Goal: Task Accomplishment & Management: Use online tool/utility

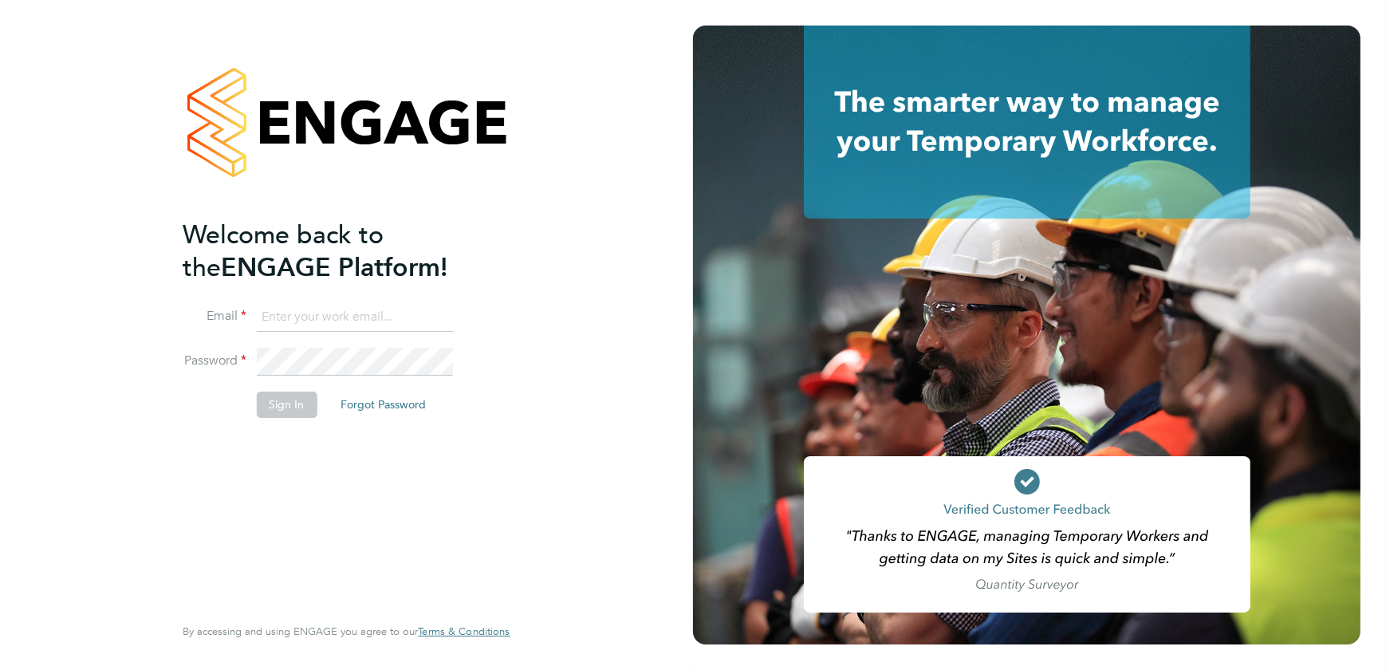
type input "harry.owen@vistry.co.uk"
click at [267, 431] on li "Sign In Forgot Password" at bounding box center [338, 411] width 311 height 41
click at [279, 410] on button "Sign In" at bounding box center [286, 404] width 61 height 26
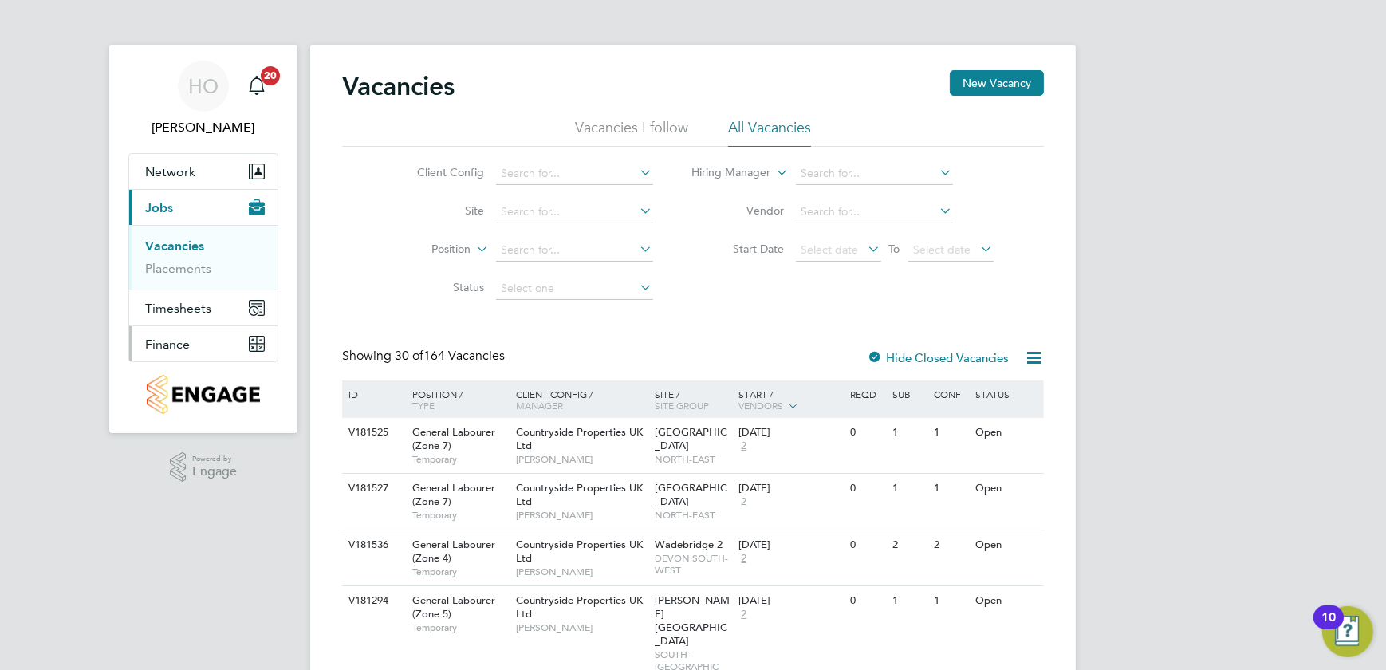
click at [183, 338] on span "Finance" at bounding box center [167, 343] width 45 height 15
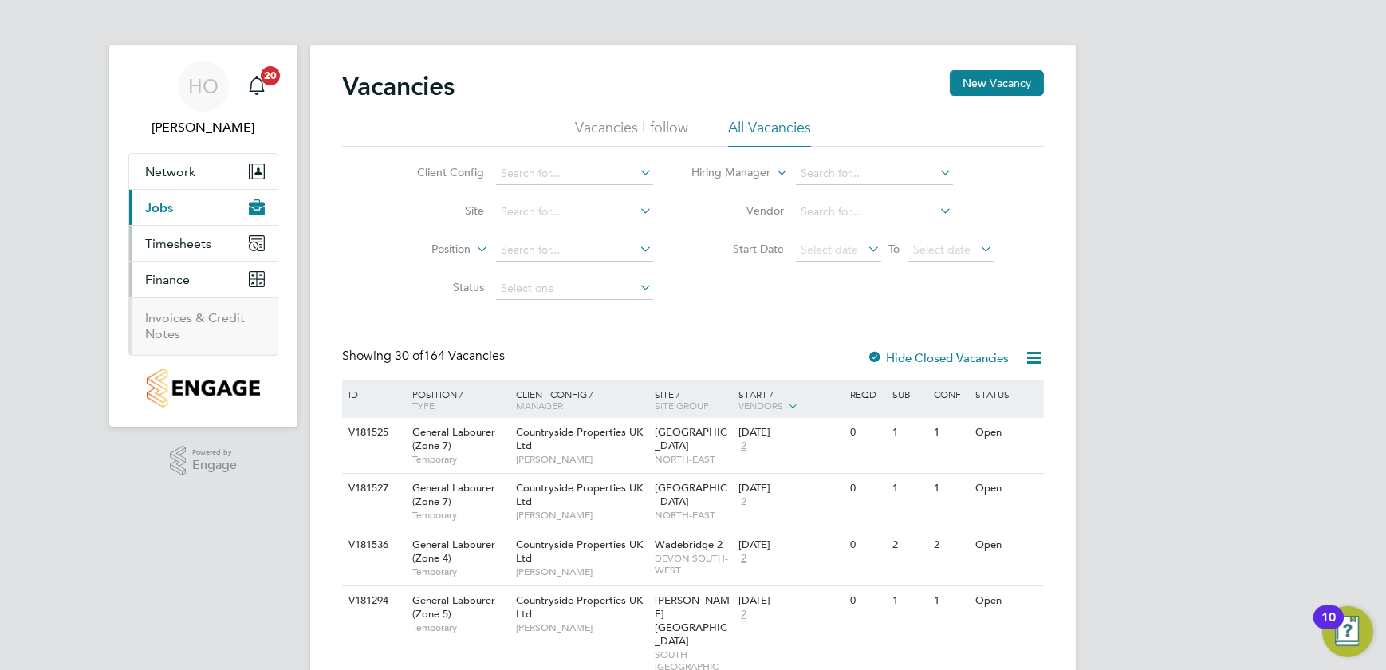
click at [191, 254] on button "Timesheets" at bounding box center [203, 243] width 148 height 35
click at [199, 246] on span "Timesheets" at bounding box center [178, 243] width 66 height 15
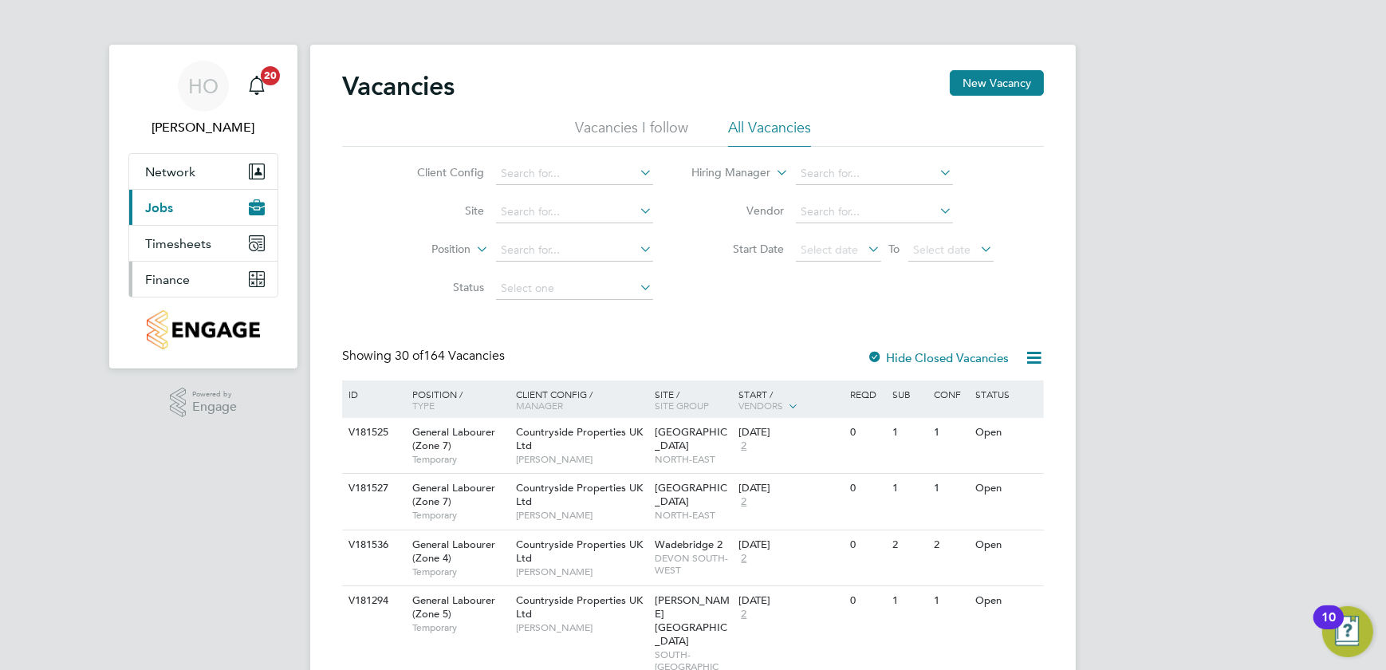
drag, startPoint x: 175, startPoint y: 281, endPoint x: 194, endPoint y: 305, distance: 30.0
click at [175, 281] on span "Finance" at bounding box center [167, 279] width 45 height 15
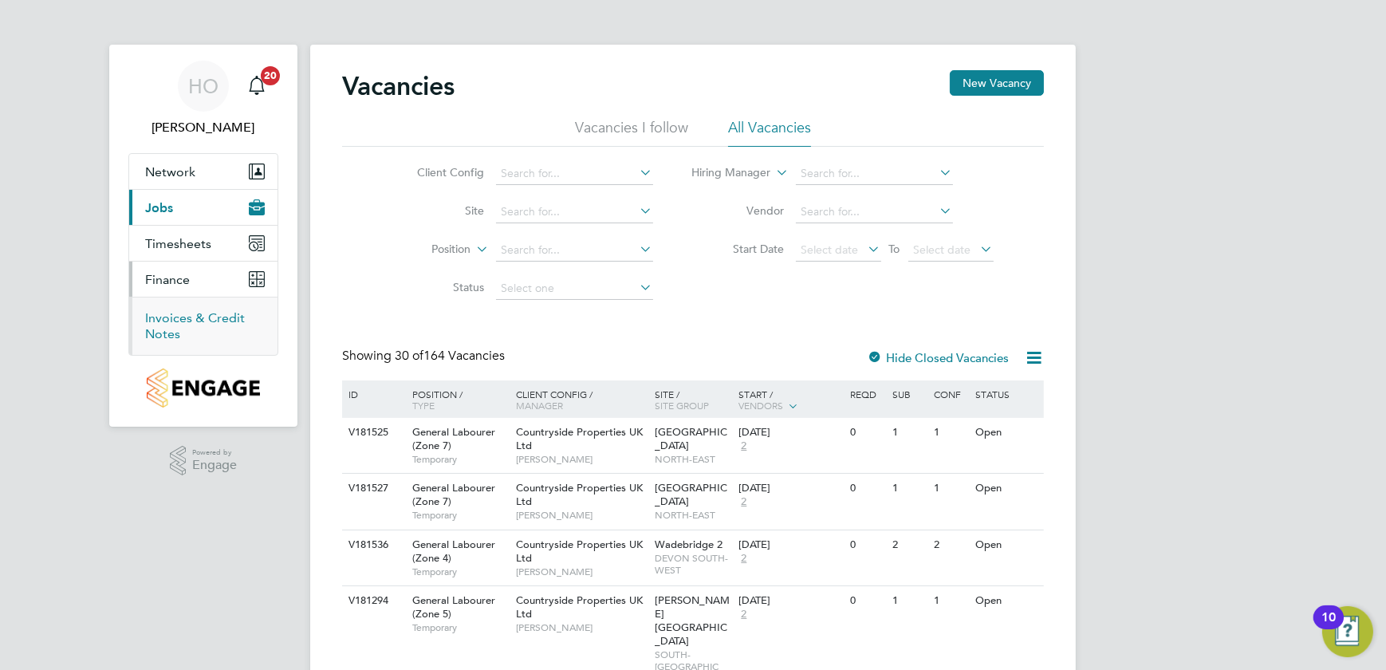
click at [204, 311] on link "Invoices & Credit Notes" at bounding box center [195, 325] width 100 height 31
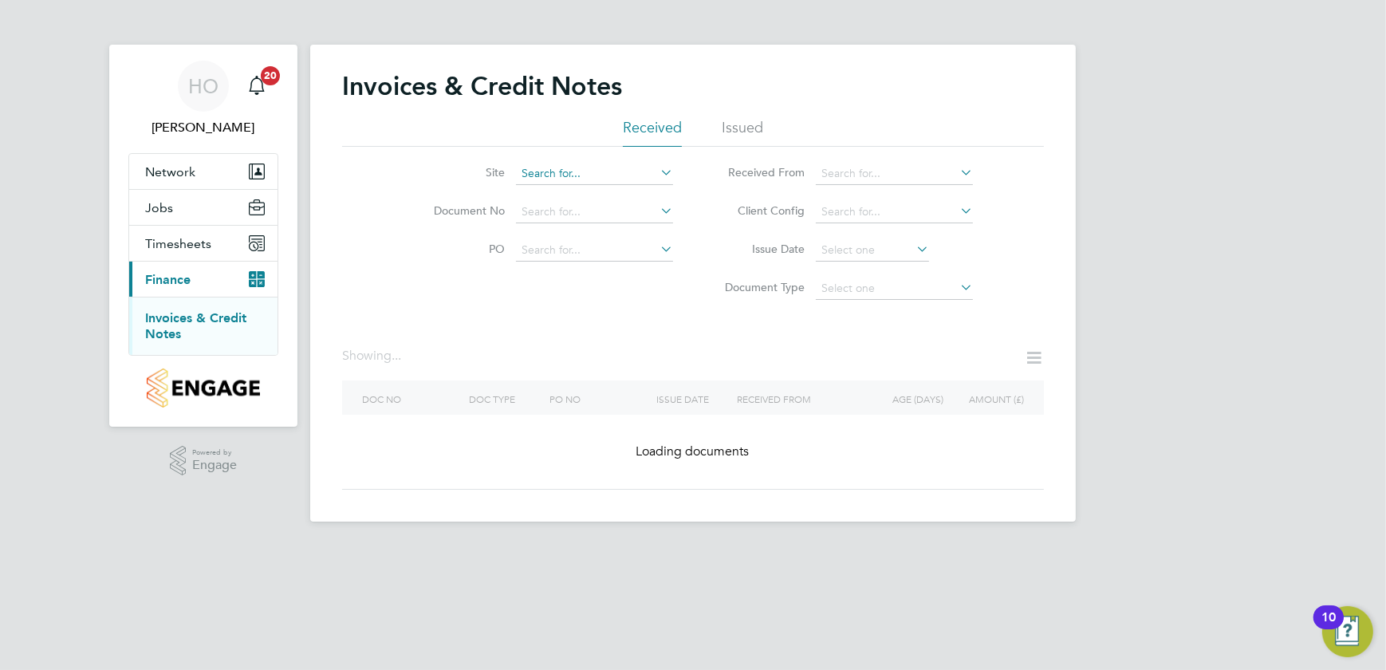
click at [568, 183] on input at bounding box center [594, 174] width 157 height 22
click at [412, 325] on div "Invoices & Credit Notes Received Issued Site Document No PO Status Paid Date Is…" at bounding box center [693, 279] width 702 height 419
click at [625, 298] on div "Site Document No PO Status Paid Date Issued To Received From Client Config Issu…" at bounding box center [693, 227] width 702 height 161
click at [545, 183] on div "Invoices & Credit Notes Received Issued Site Document No PO Status Paid Date Is…" at bounding box center [692, 283] width 765 height 477
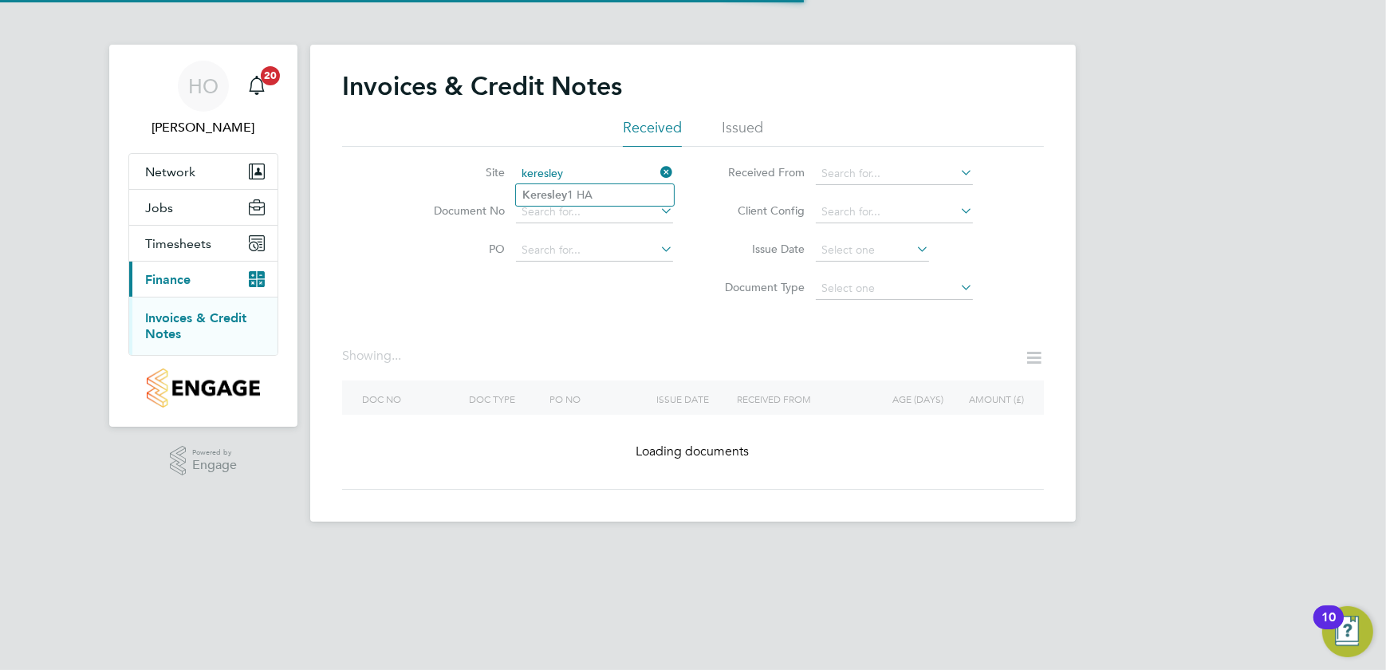
click at [568, 200] on li "Keresley 1 HA" at bounding box center [595, 195] width 158 height 22
type input "Keresley 1 HA"
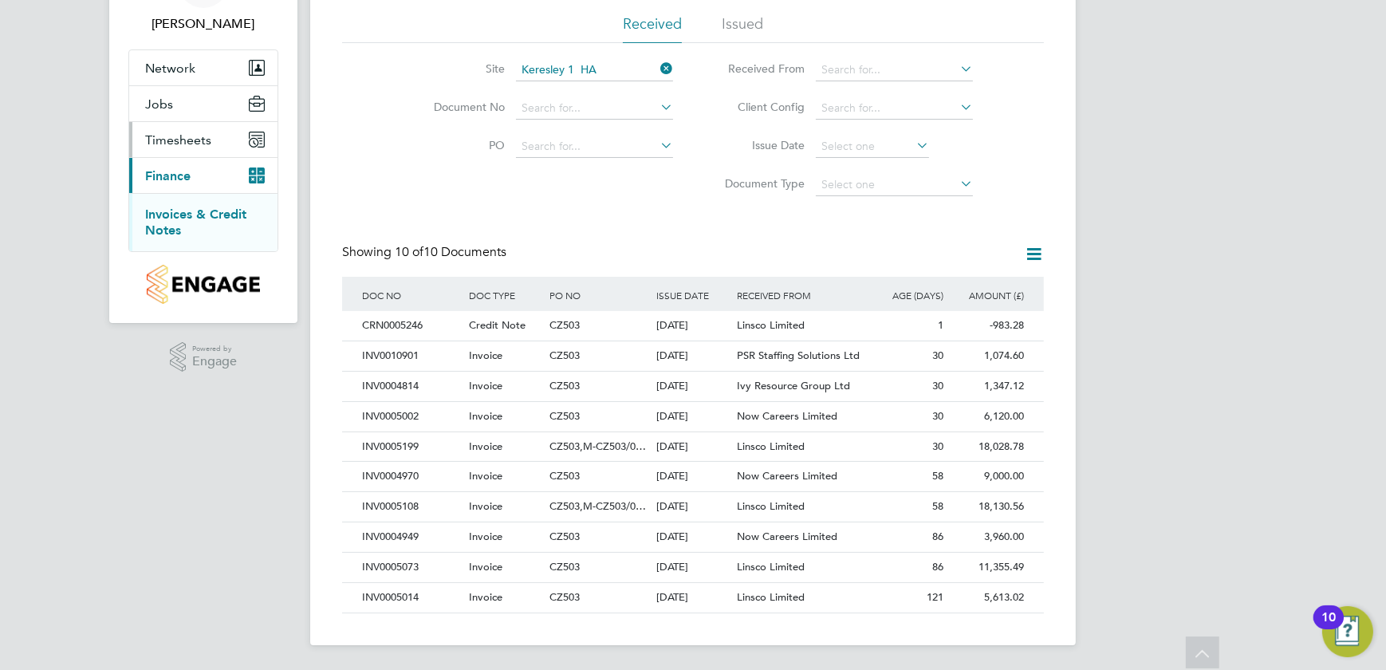
click at [207, 148] on button "Timesheets" at bounding box center [203, 139] width 148 height 35
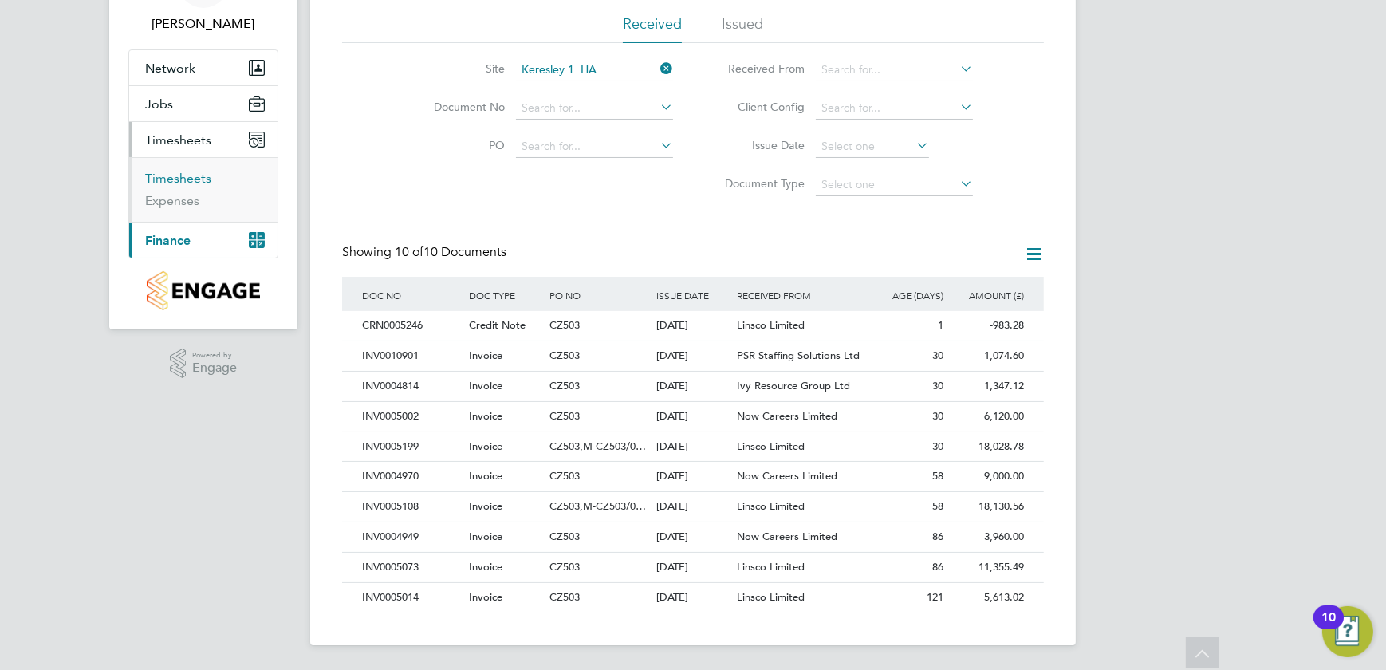
click at [202, 179] on link "Timesheets" at bounding box center [178, 178] width 66 height 15
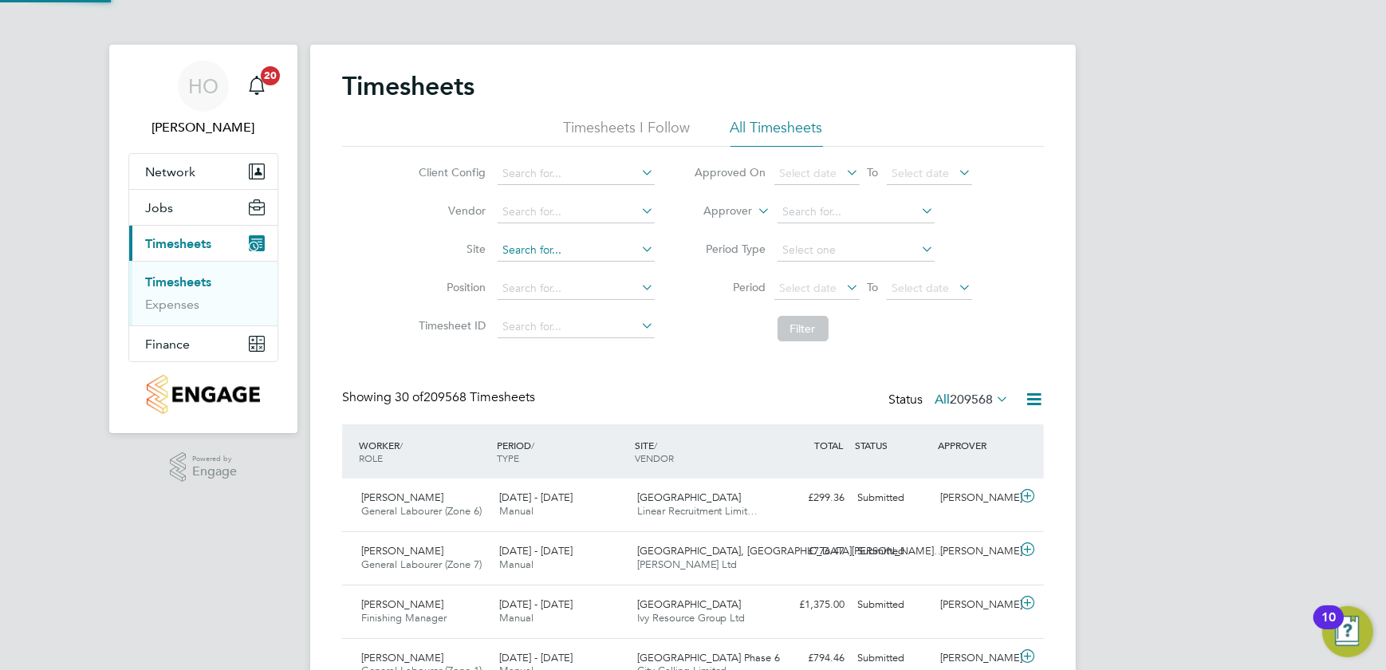
click at [564, 244] on input at bounding box center [576, 250] width 157 height 22
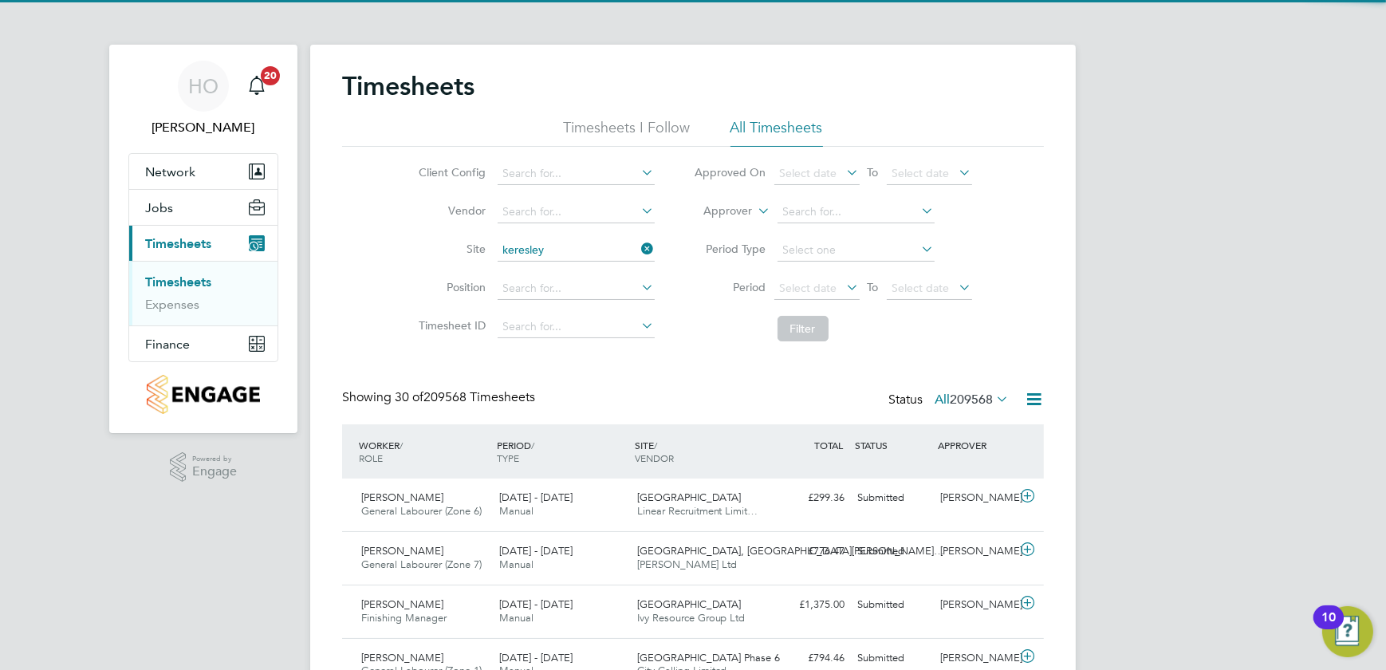
click at [575, 266] on li "Keresley 1 HA" at bounding box center [576, 272] width 158 height 22
type input "Keresley 1 HA"
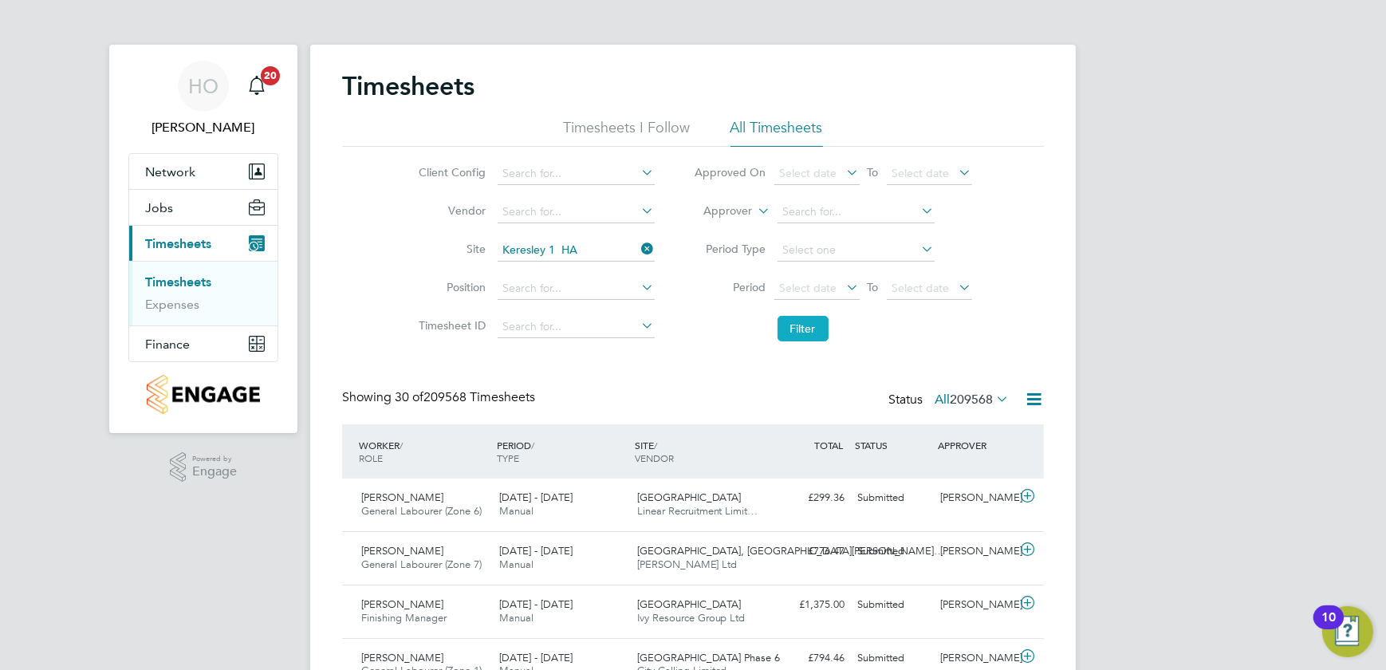
click at [807, 333] on button "Filter" at bounding box center [802, 329] width 51 height 26
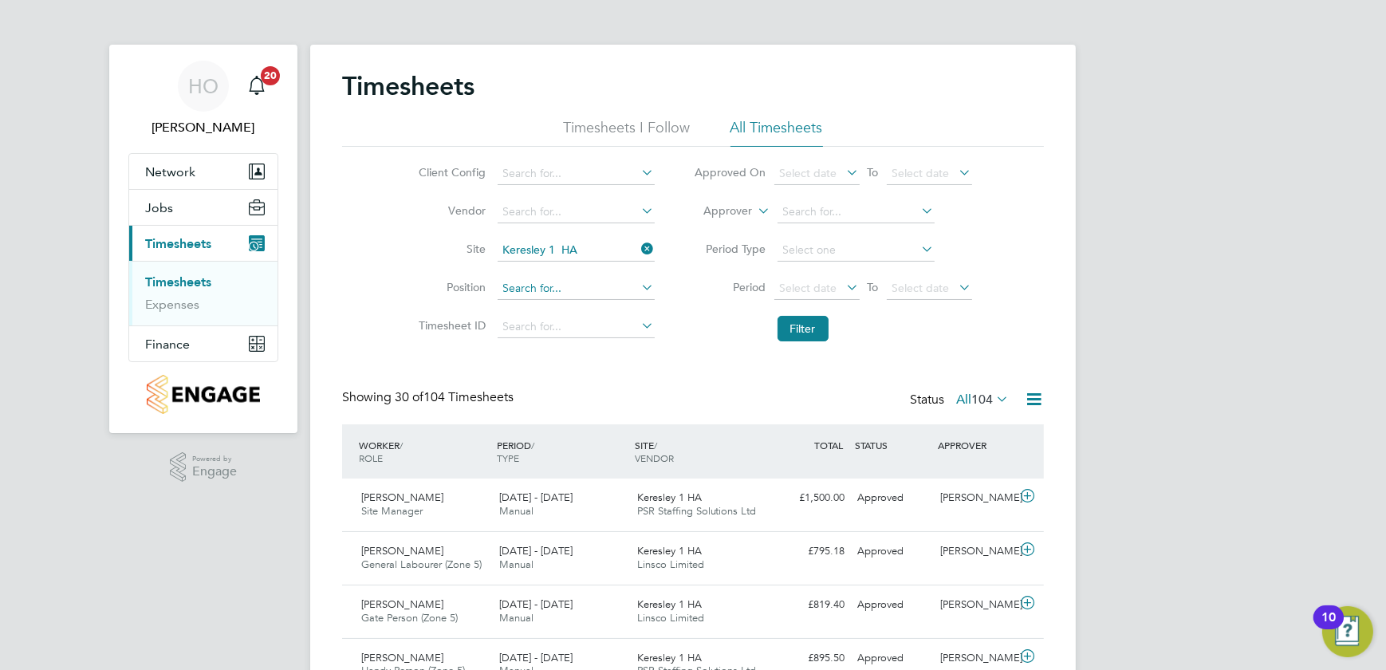
click at [600, 289] on input at bounding box center [576, 288] width 157 height 22
type input "site"
click at [793, 340] on button "Filter" at bounding box center [802, 329] width 51 height 26
click at [551, 214] on input at bounding box center [576, 212] width 157 height 22
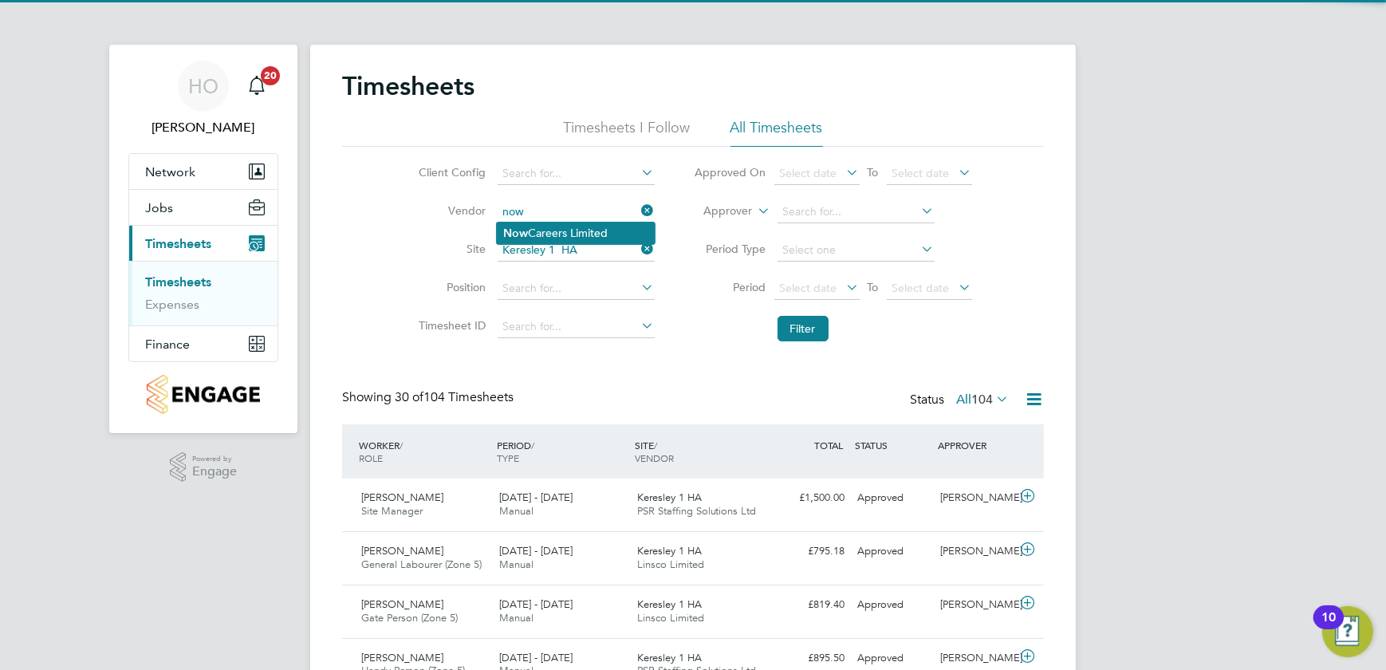
click at [582, 228] on li "Now Careers Limited" at bounding box center [576, 233] width 158 height 22
type input "Now Careers Limited"
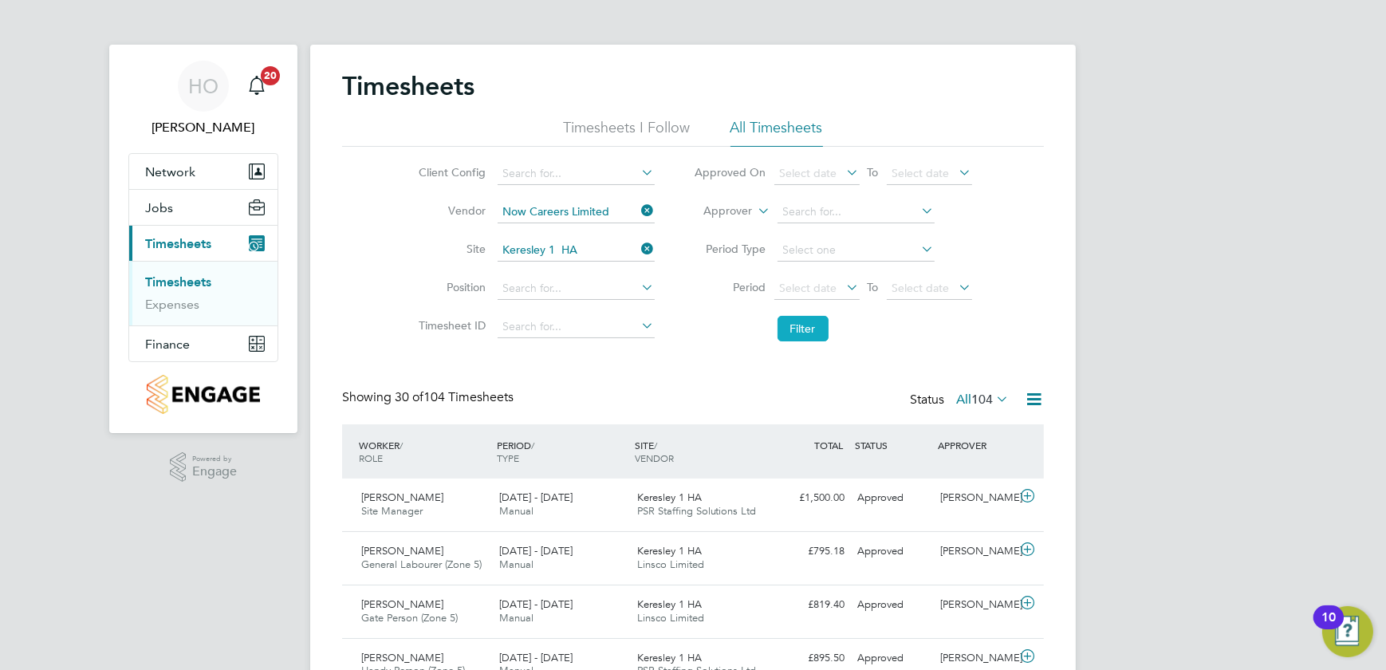
click at [802, 336] on button "Filter" at bounding box center [802, 329] width 51 height 26
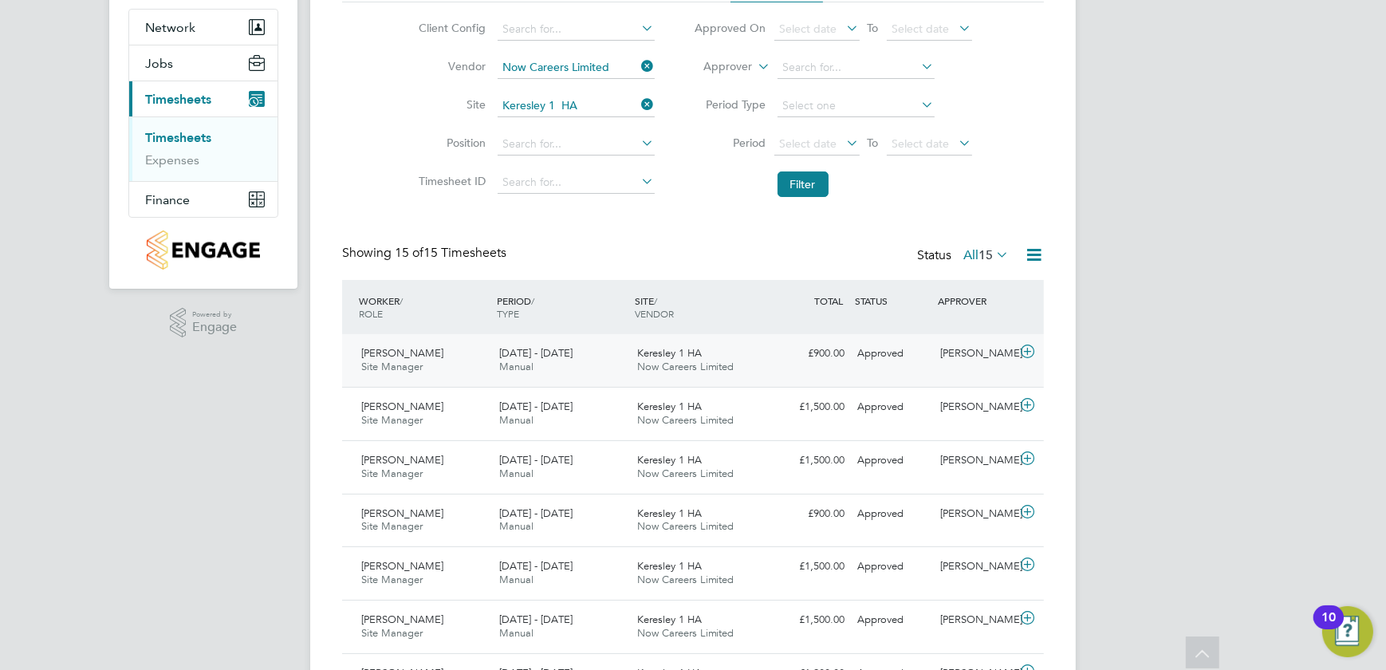
click at [578, 370] on div "[DATE] - [DATE] Manual" at bounding box center [562, 360] width 138 height 40
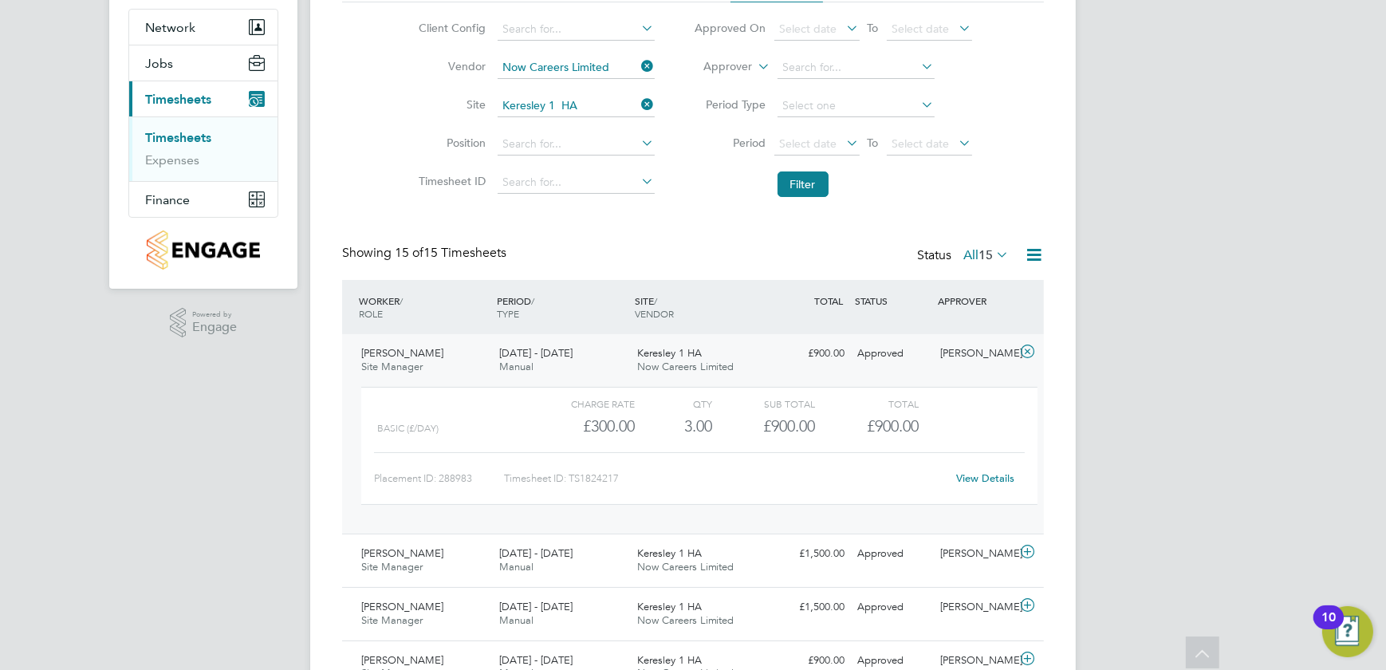
click at [578, 370] on div "[DATE] - [DATE] Manual" at bounding box center [562, 360] width 138 height 40
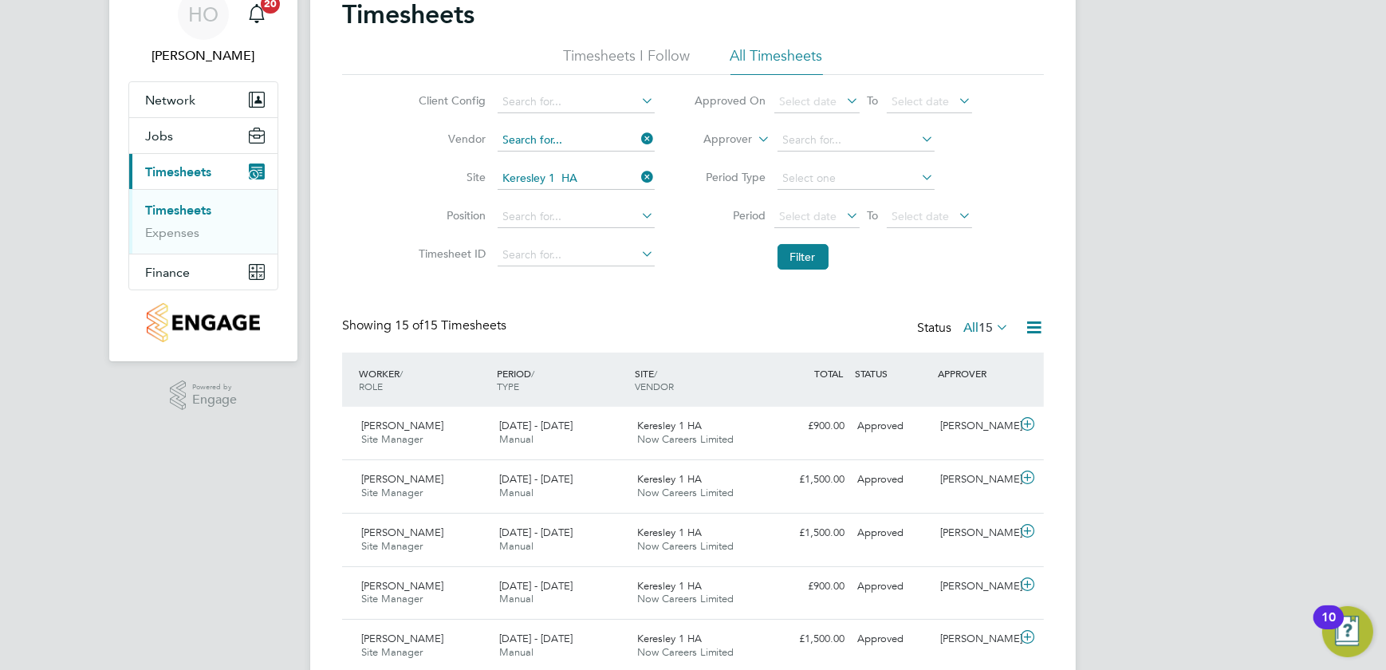
click at [623, 134] on input at bounding box center [576, 140] width 157 height 22
click at [615, 155] on li "Linsco Limited" at bounding box center [576, 162] width 158 height 22
type input "Linsco Limited"
click at [785, 257] on button "Filter" at bounding box center [802, 257] width 51 height 26
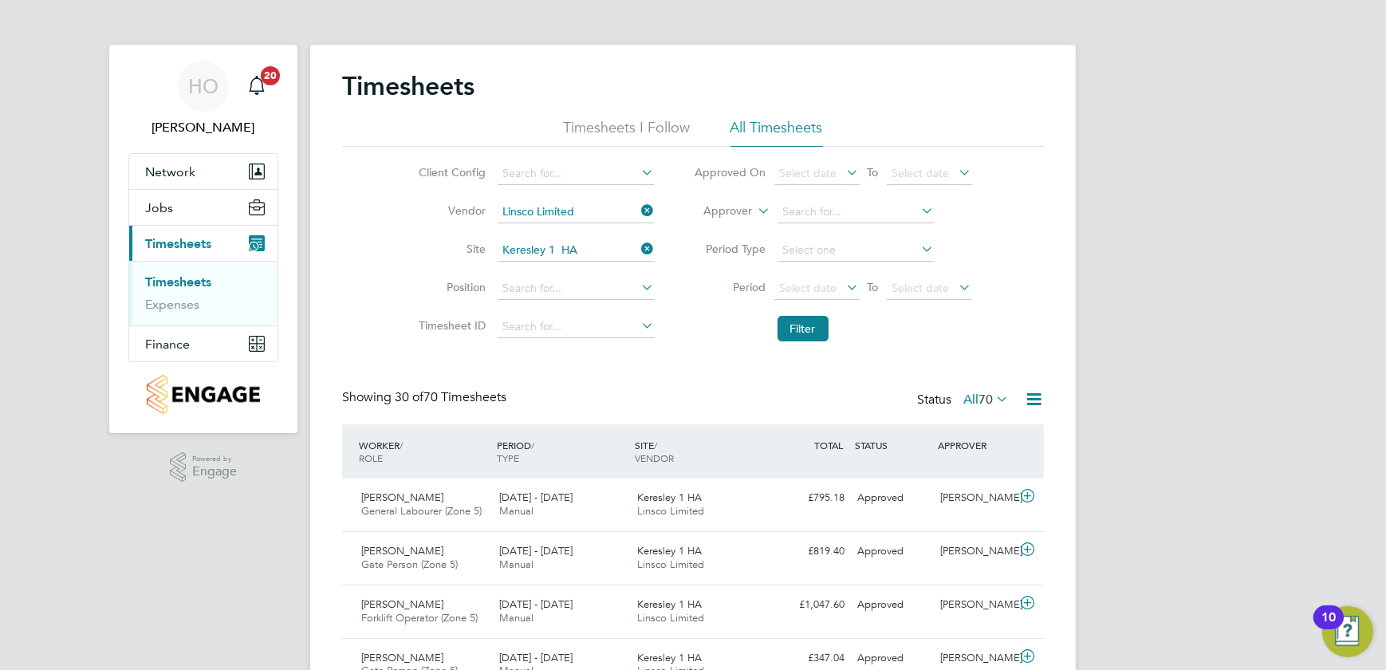
click at [571, 232] on li "Site Keresley 1 HA" at bounding box center [535, 250] width 280 height 38
click at [576, 246] on input at bounding box center [576, 250] width 157 height 22
type input "i"
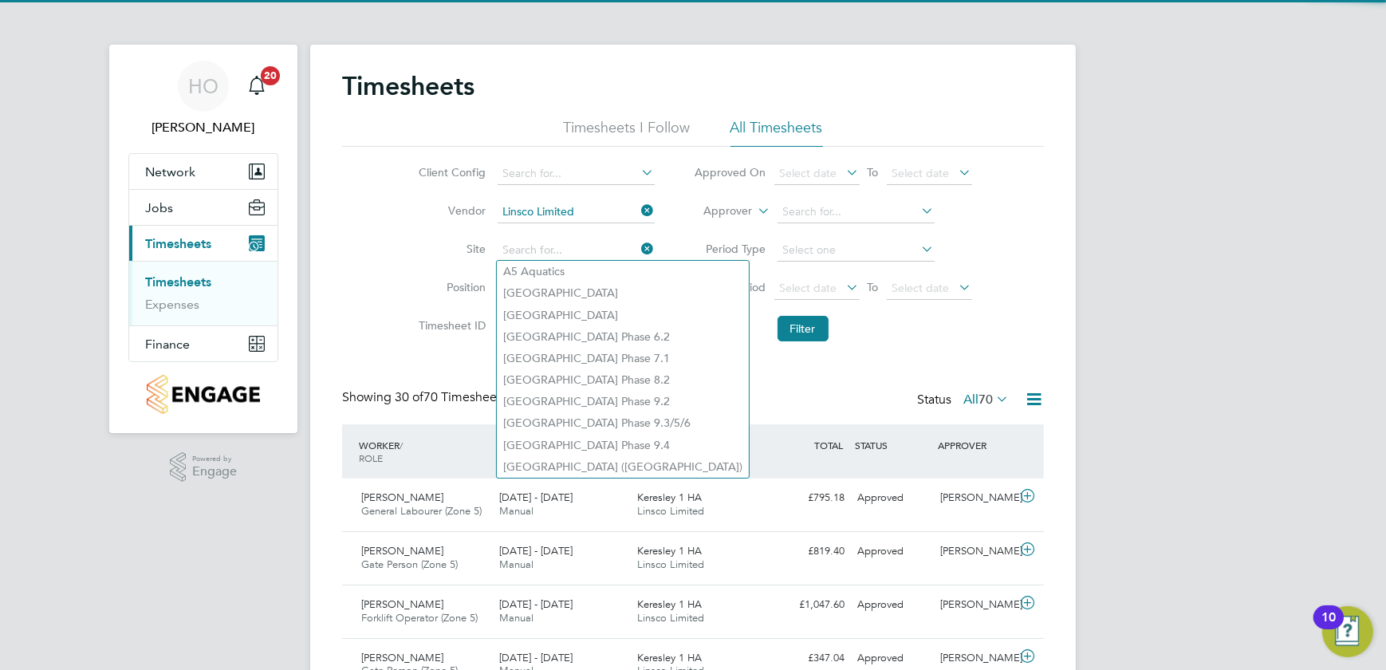
click at [603, 225] on li "Vendor Linsco Limited" at bounding box center [535, 212] width 280 height 38
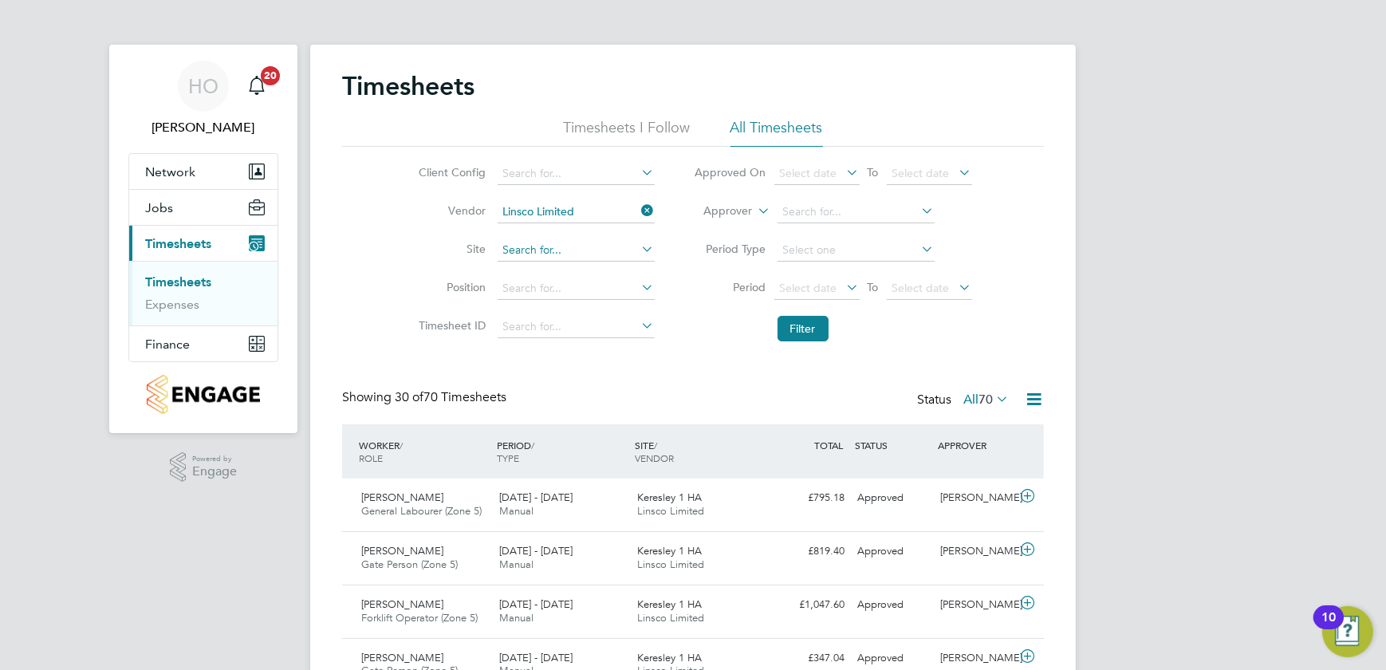
click at [590, 239] on input at bounding box center [576, 250] width 157 height 22
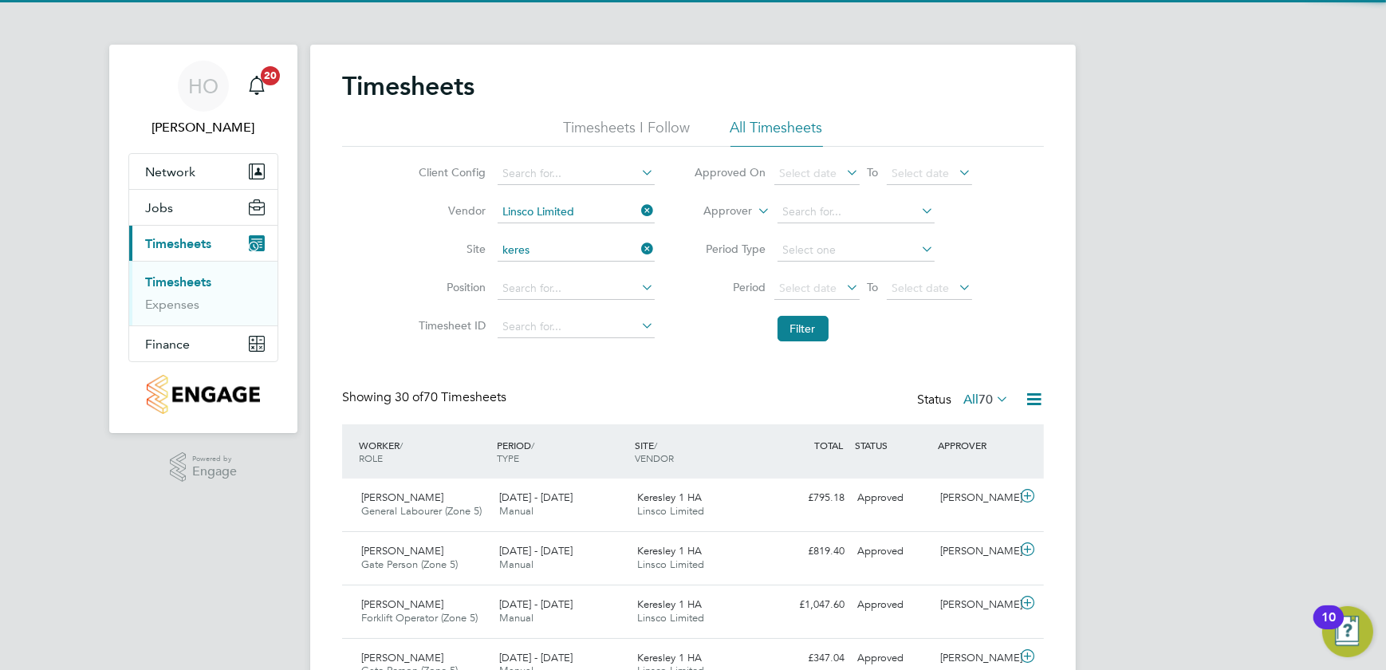
click at [577, 287] on li "Keres ley 1 HA" at bounding box center [580, 293] width 166 height 22
type input "Keresley 1 HA"
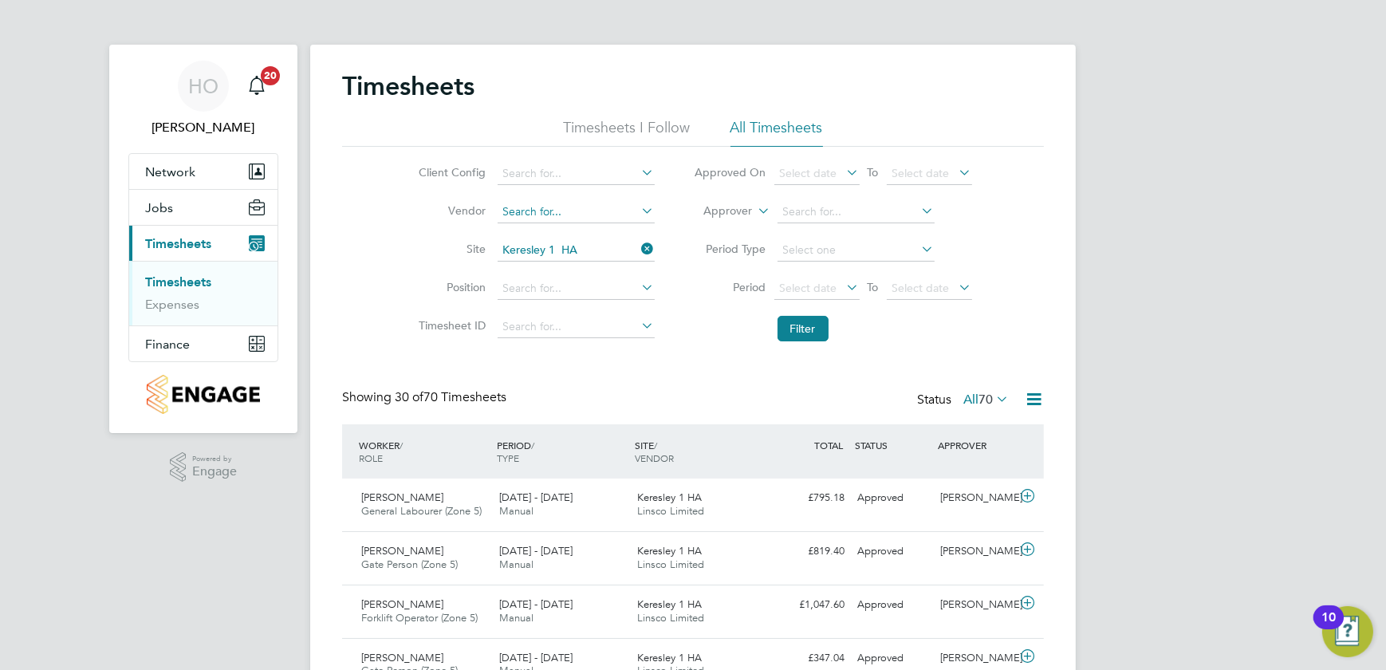
click at [599, 208] on input at bounding box center [576, 212] width 157 height 22
click at [601, 230] on li "Ivy Resource Group Ltd" at bounding box center [576, 233] width 158 height 22
type input "Ivy Resource Group Ltd"
click at [777, 325] on button "Filter" at bounding box center [802, 329] width 51 height 26
click at [598, 214] on input at bounding box center [576, 212] width 157 height 22
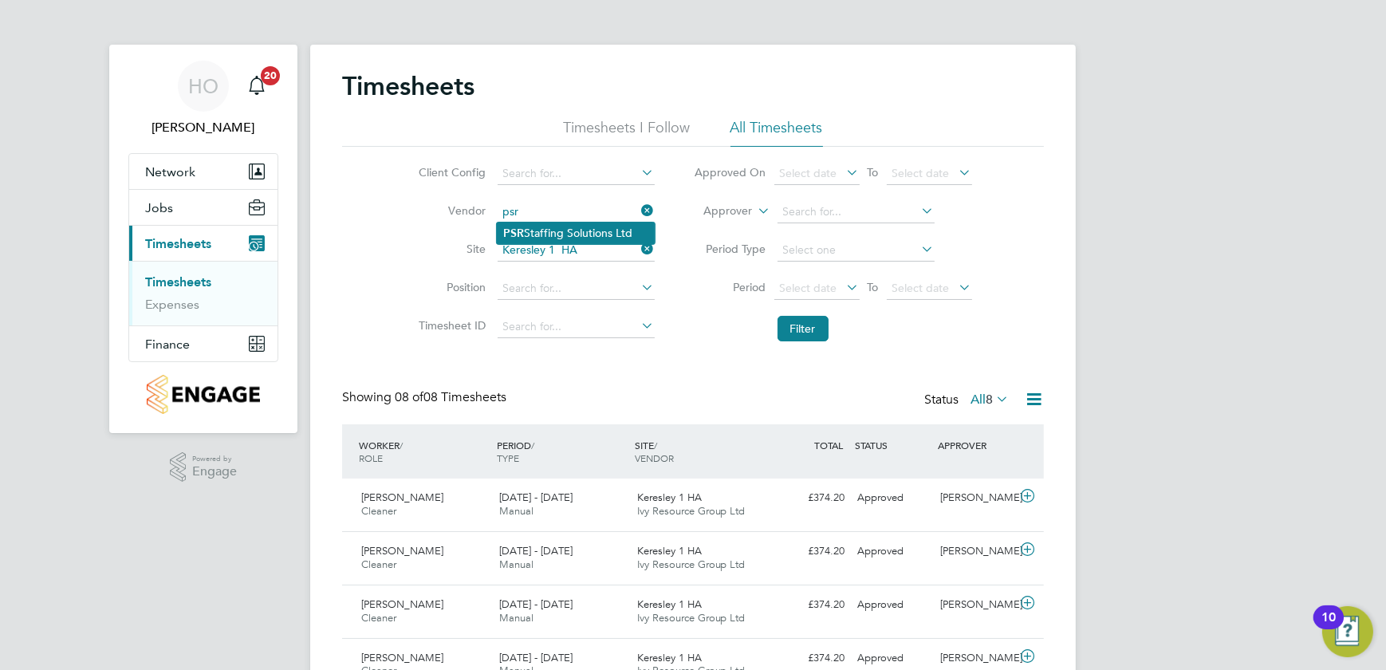
click at [610, 235] on li "PSR Staffing Solutions Ltd" at bounding box center [576, 233] width 158 height 22
type input "PSR Staffing Solutions Ltd"
click at [789, 328] on button "Filter" at bounding box center [802, 329] width 51 height 26
click at [600, 215] on input at bounding box center [576, 212] width 157 height 22
click at [582, 223] on li "Linsco Limited" at bounding box center [576, 233] width 158 height 22
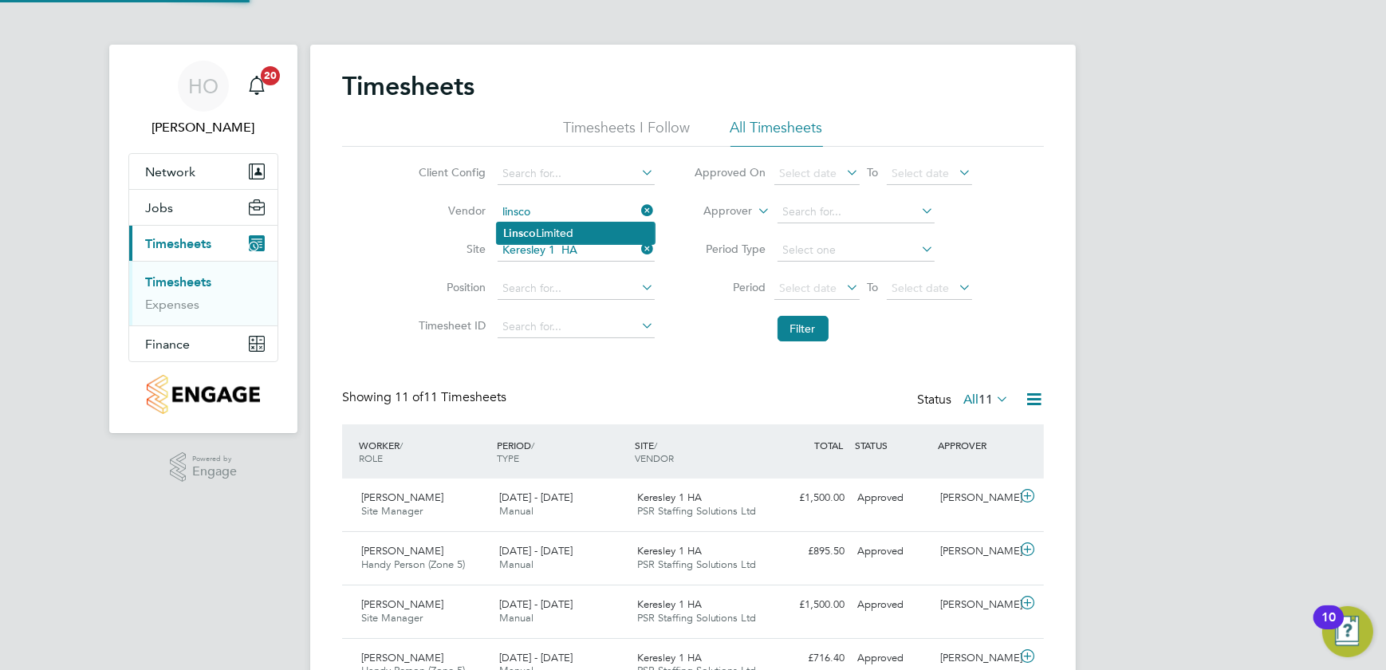
type input "Linsco Limited"
click at [787, 325] on button "Filter" at bounding box center [802, 329] width 51 height 26
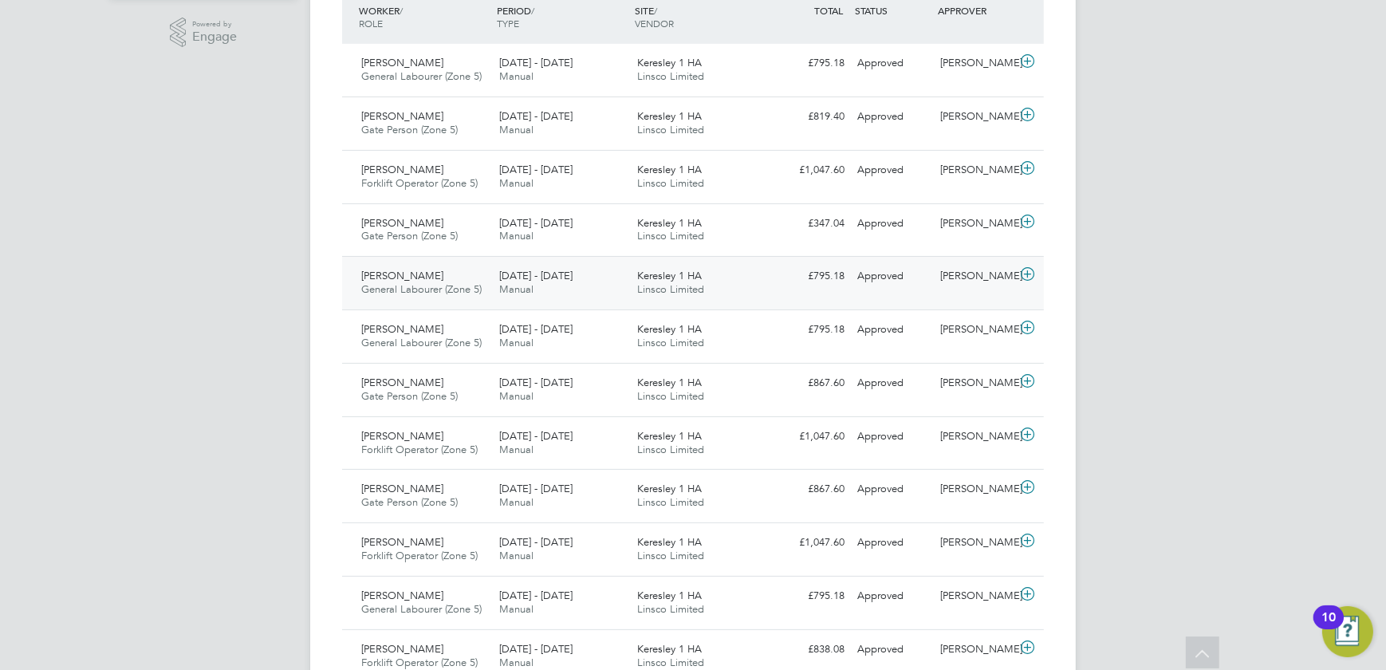
scroll to position [362, 0]
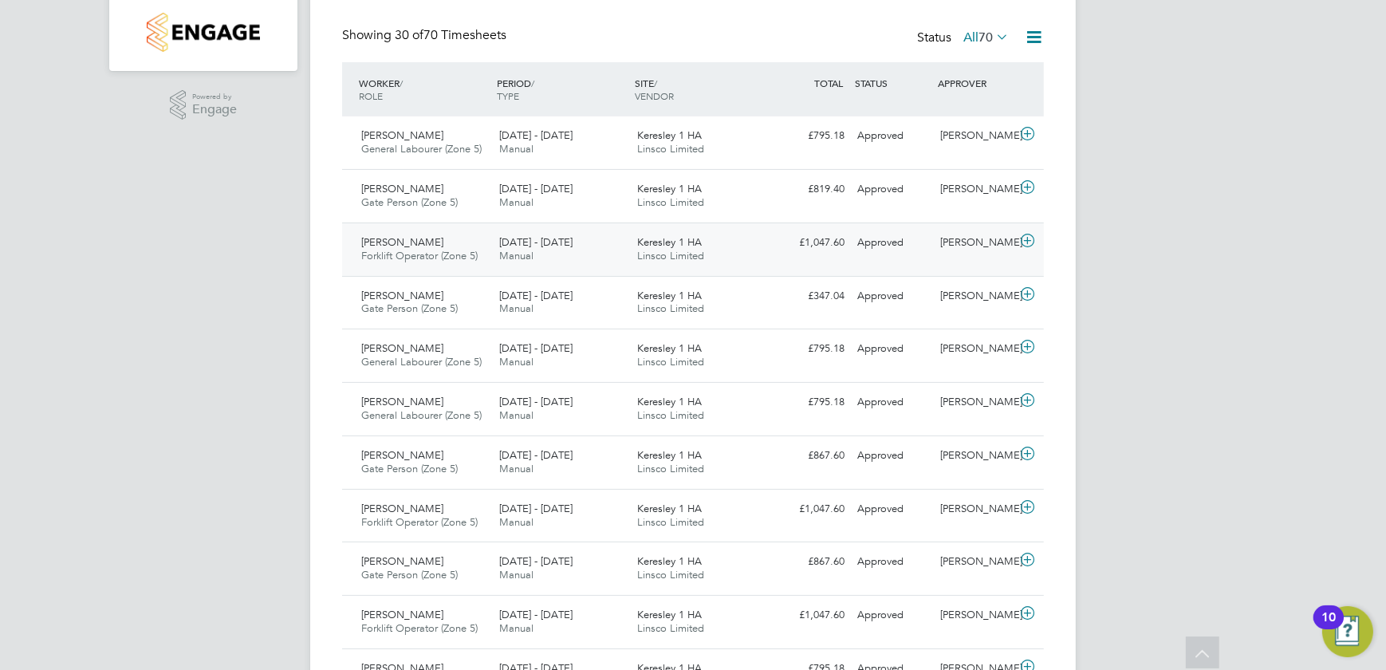
click at [790, 254] on div "£1,047.60 Approved" at bounding box center [809, 243] width 83 height 26
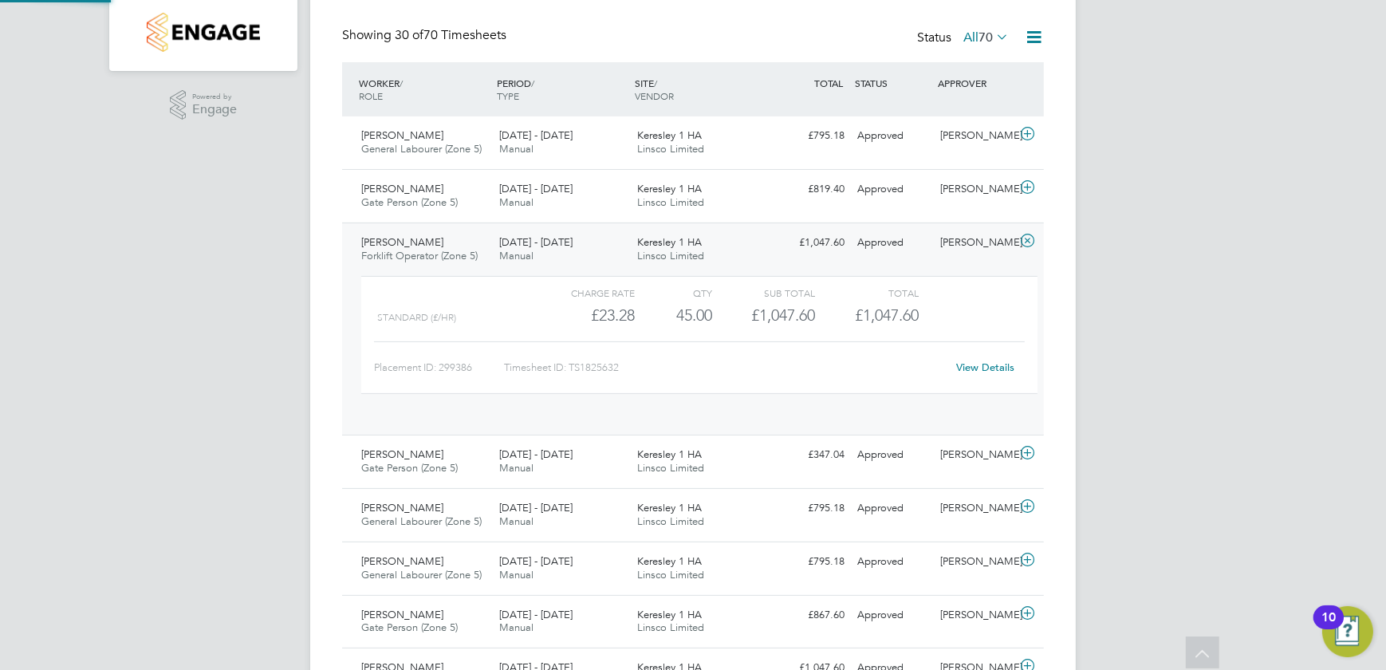
scroll to position [27, 155]
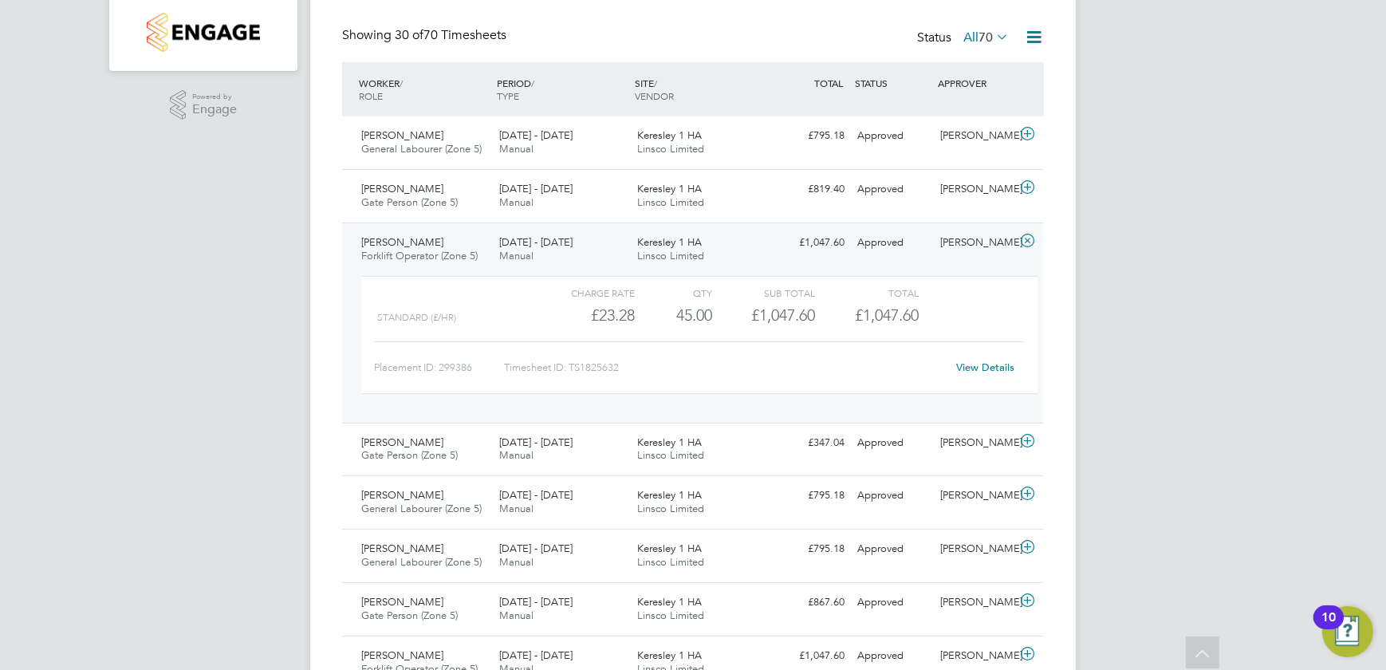
click at [745, 242] on div "Keresley 1 HA Linsco Limited" at bounding box center [700, 250] width 138 height 40
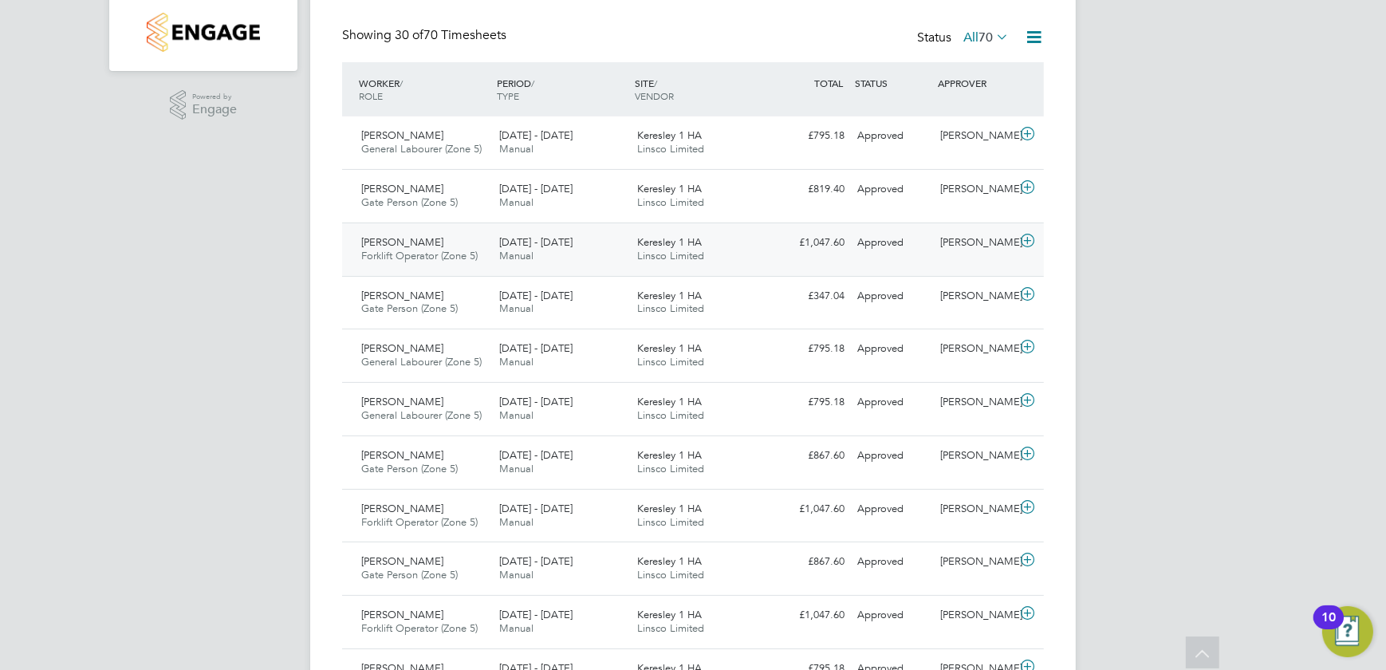
click at [756, 250] on div "Keresley 1 HA Linsco Limited" at bounding box center [700, 250] width 138 height 40
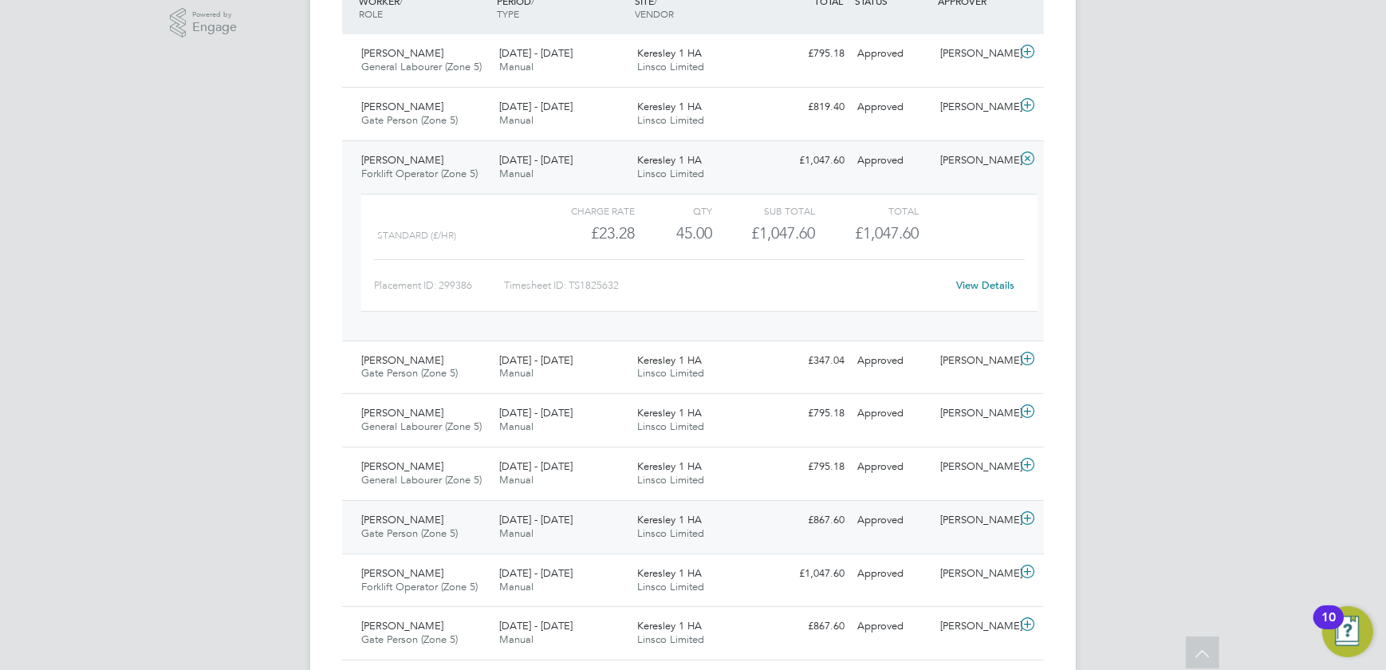
scroll to position [507, 0]
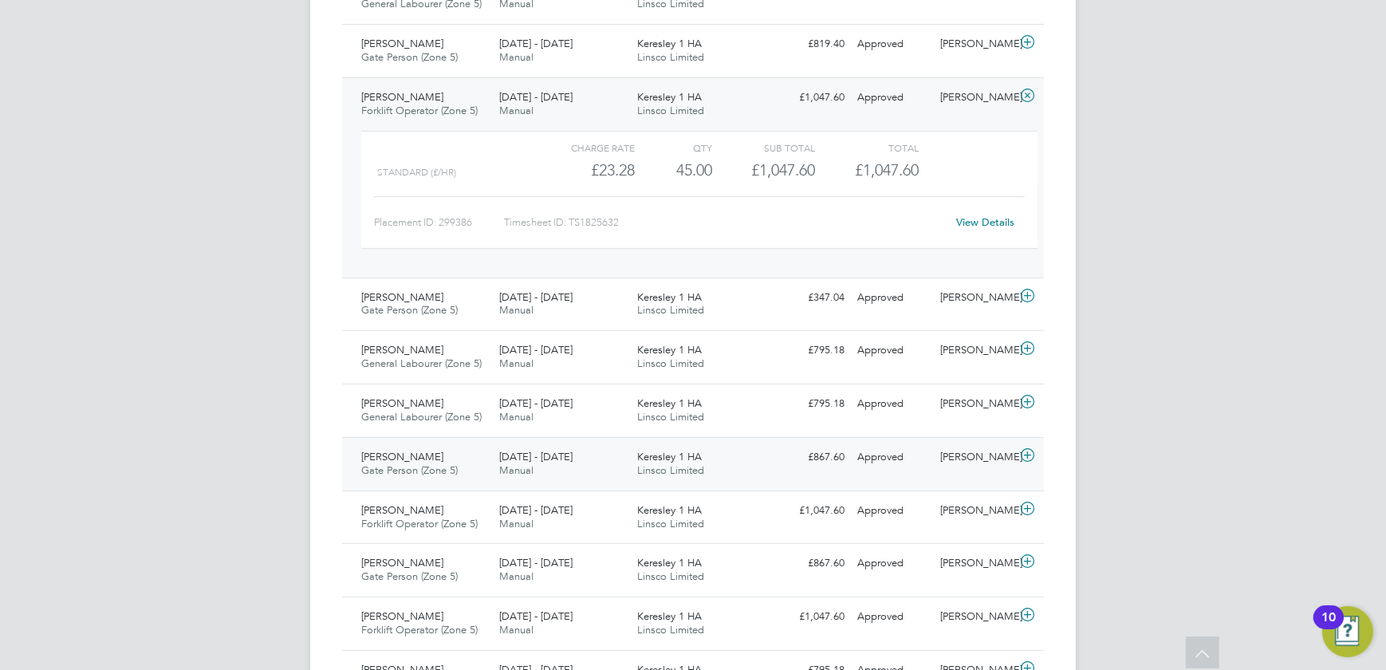
click at [750, 454] on div "Keresley 1 HA Linsco Limited" at bounding box center [700, 464] width 138 height 40
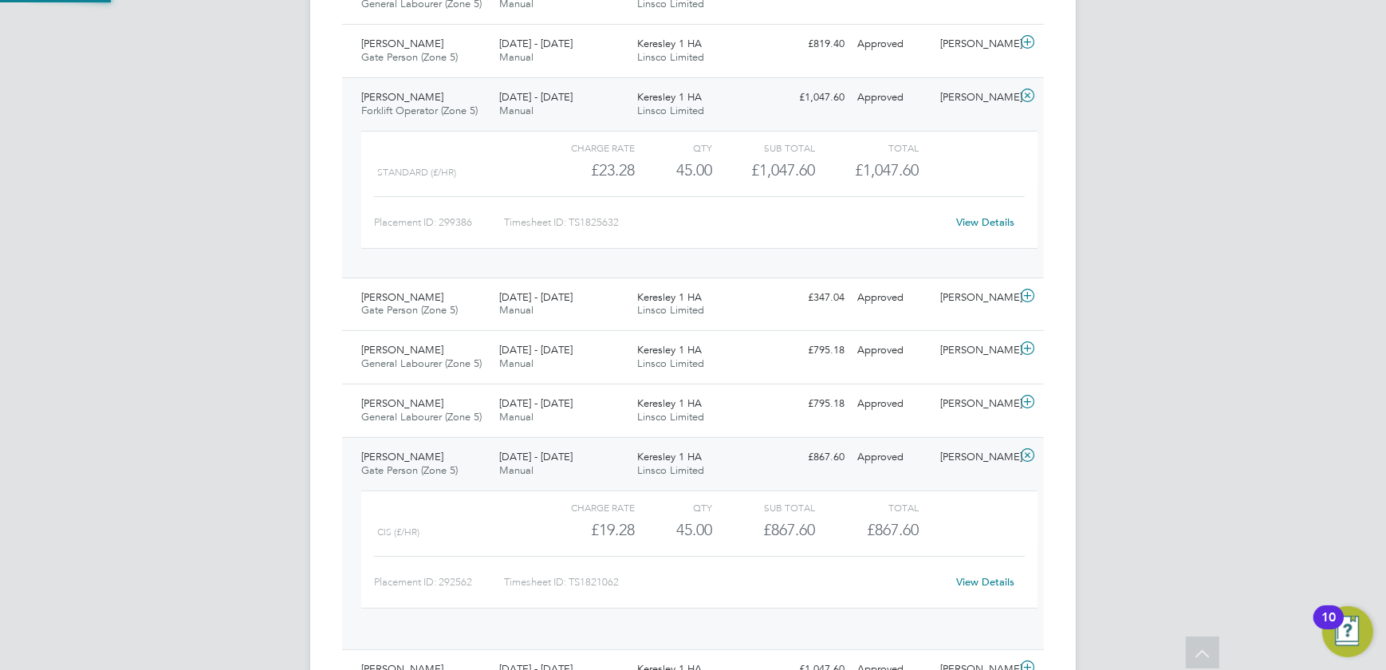
scroll to position [27, 155]
